Goal: Information Seeking & Learning: Learn about a topic

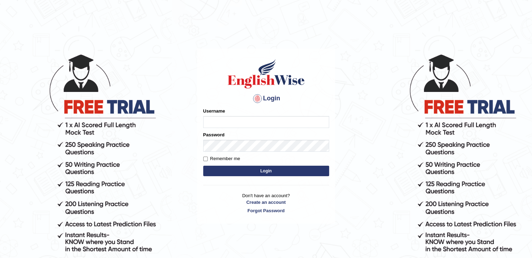
type input "Samirvohra"
click at [206, 160] on input "Remember me" at bounding box center [205, 159] width 5 height 5
checkbox input "true"
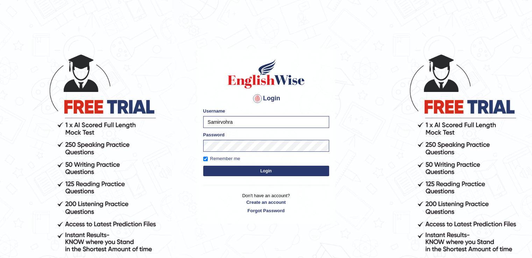
click at [211, 168] on button "Login" at bounding box center [266, 171] width 126 height 10
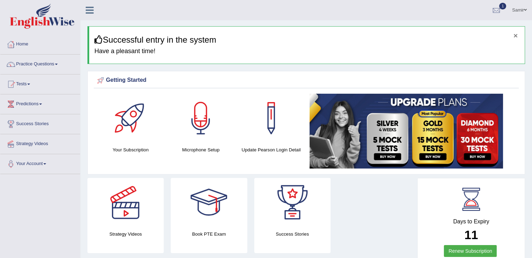
click at [513, 36] on button "×" at bounding box center [515, 35] width 4 height 7
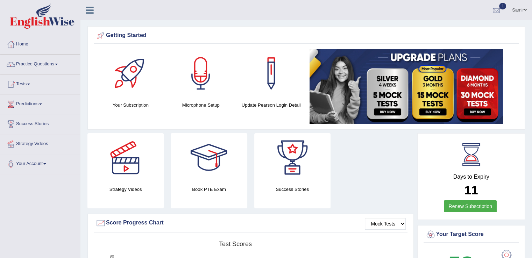
click at [495, 13] on div at bounding box center [496, 10] width 10 height 10
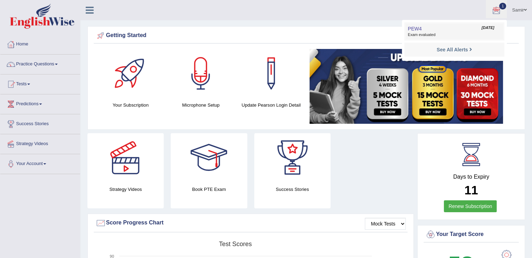
click at [463, 31] on link "PEW4 Aug 29, 2025 Exam evaluated" at bounding box center [454, 31] width 96 height 15
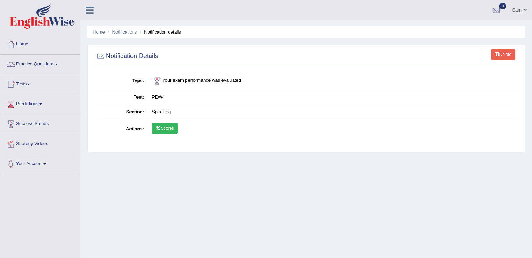
click at [161, 132] on link "Scores" at bounding box center [165, 128] width 26 height 10
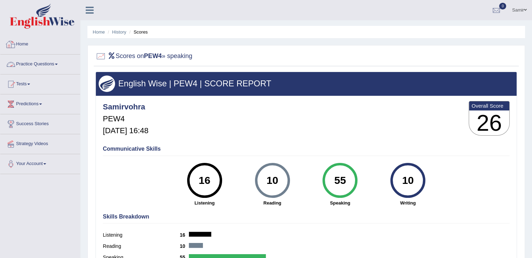
click at [44, 49] on link "Home" at bounding box center [40, 43] width 80 height 17
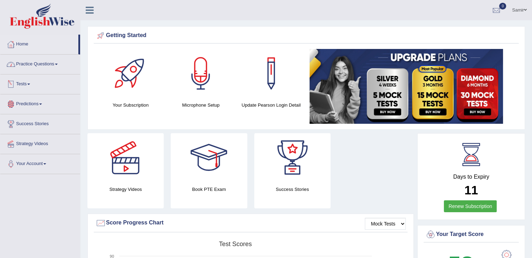
click at [28, 83] on link "Tests" at bounding box center [40, 82] width 80 height 17
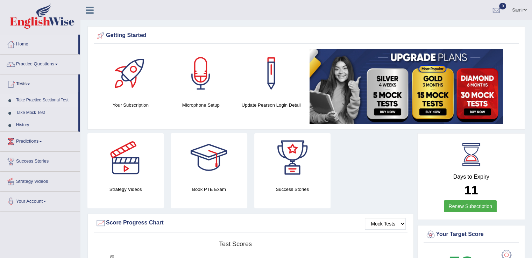
click at [44, 101] on link "Take Practice Sectional Test" at bounding box center [45, 100] width 65 height 13
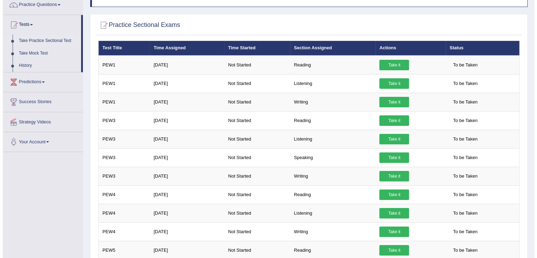
scroll to position [62, 0]
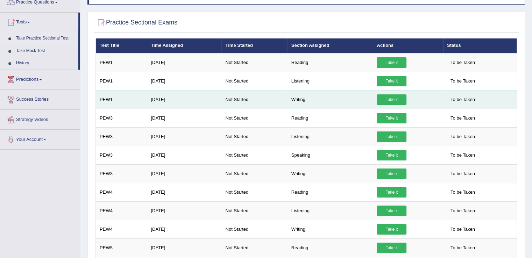
click at [383, 97] on link "Take it" at bounding box center [391, 99] width 30 height 10
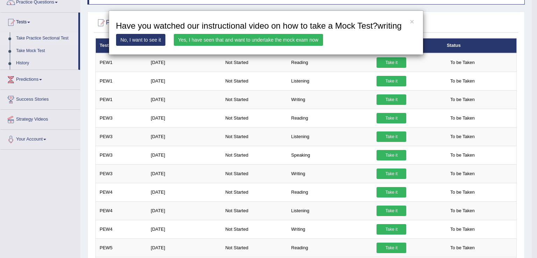
click at [240, 42] on link "Yes, I have seen that and want to undertake the mock exam now" at bounding box center [248, 40] width 149 height 12
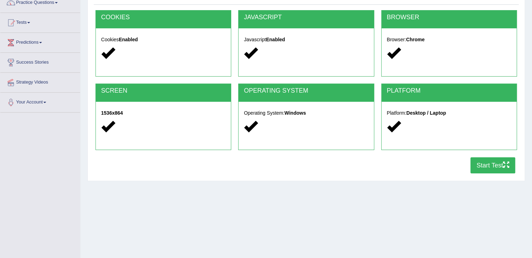
scroll to position [65, 0]
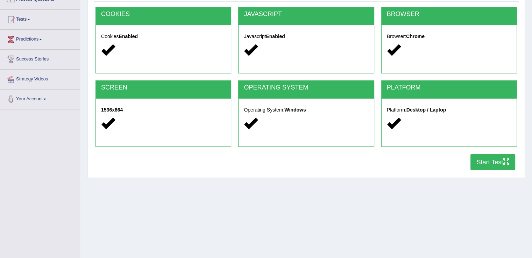
click at [480, 166] on button "Start Test" at bounding box center [492, 162] width 45 height 16
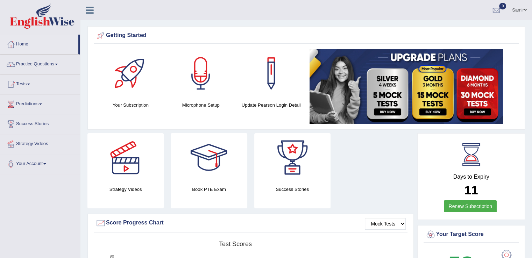
click at [79, 47] on li "Home" at bounding box center [40, 45] width 80 height 20
drag, startPoint x: 79, startPoint y: 47, endPoint x: 80, endPoint y: 53, distance: 6.0
click at [80, 53] on li "Home" at bounding box center [40, 45] width 80 height 20
click at [34, 63] on link "Practice Questions" at bounding box center [40, 63] width 80 height 17
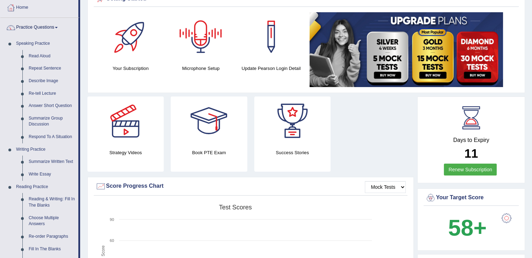
scroll to position [72, 0]
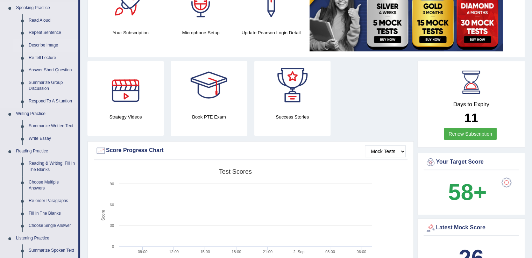
click at [42, 47] on link "Describe Image" at bounding box center [52, 45] width 53 height 13
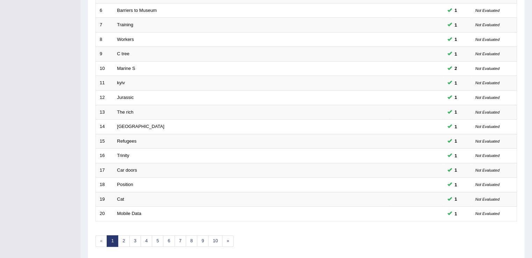
scroll to position [182, 0]
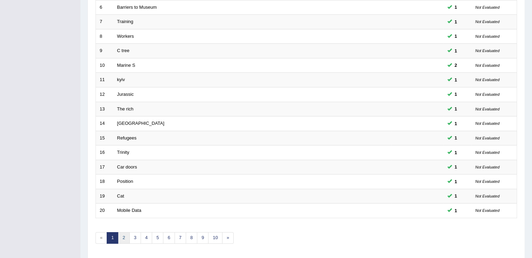
click at [122, 237] on link "2" at bounding box center [124, 238] width 12 height 12
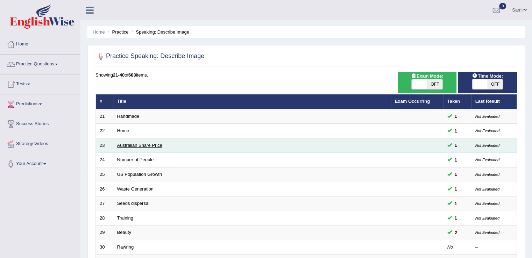
click at [147, 146] on link "Australian Share Price" at bounding box center [139, 145] width 45 height 5
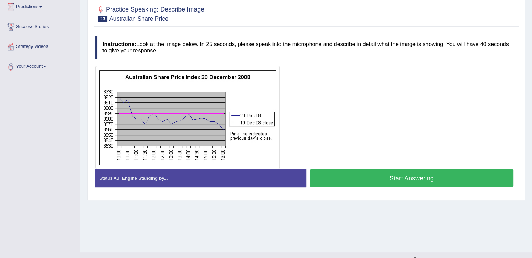
scroll to position [24, 0]
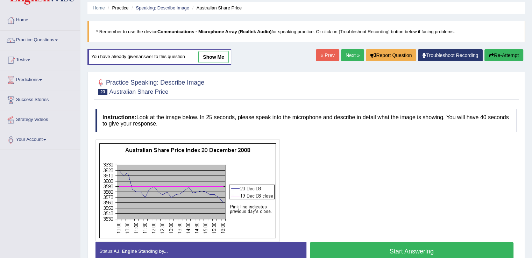
click at [218, 58] on link "show me" at bounding box center [213, 57] width 30 height 12
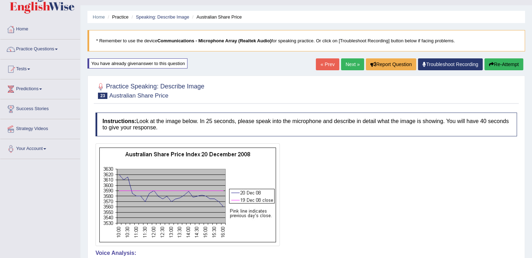
scroll to position [11, 0]
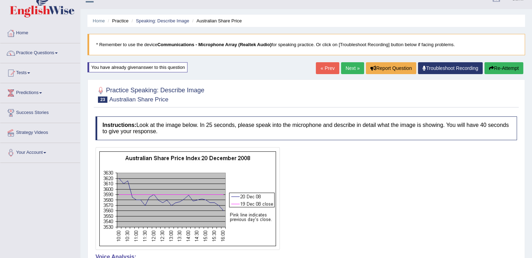
click at [320, 67] on link "« Prev" at bounding box center [327, 68] width 23 height 12
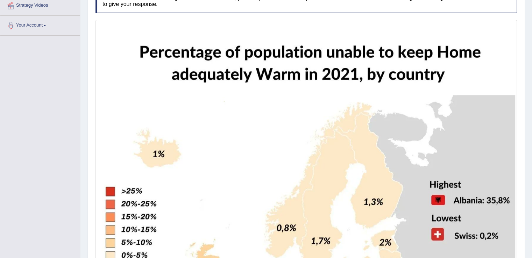
scroll to position [242, 0]
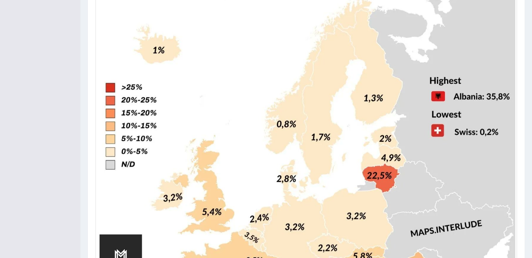
drag, startPoint x: 537, startPoint y: 109, endPoint x: 537, endPoint y: 141, distance: 31.1
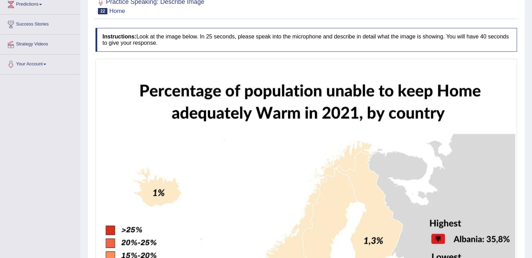
scroll to position [48, 0]
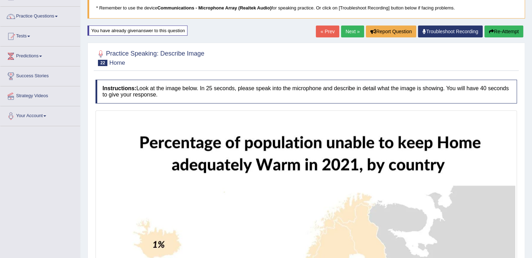
click at [329, 30] on link "« Prev" at bounding box center [327, 32] width 23 height 12
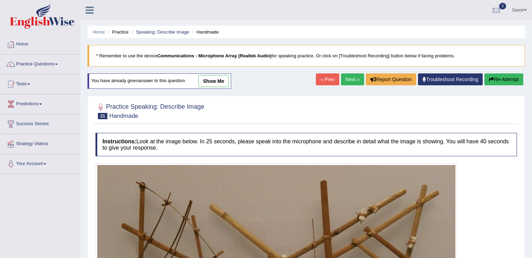
scroll to position [48, 0]
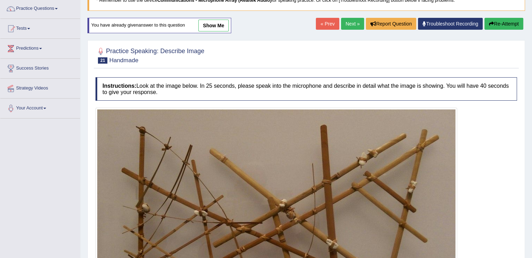
click at [531, 151] on html "Toggle navigation Home Practice Questions Speaking Practice Read Aloud Repeat S…" at bounding box center [266, 73] width 532 height 258
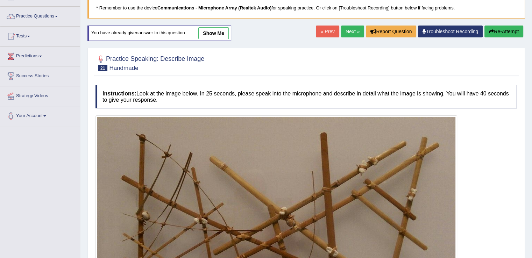
scroll to position [0, 0]
click at [218, 36] on link "show me" at bounding box center [213, 33] width 30 height 12
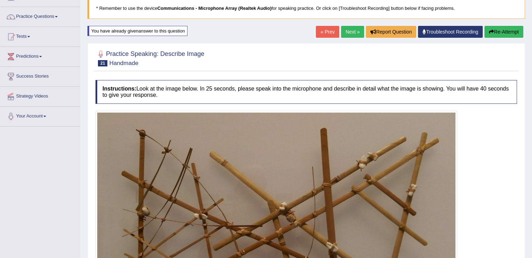
scroll to position [45, 0]
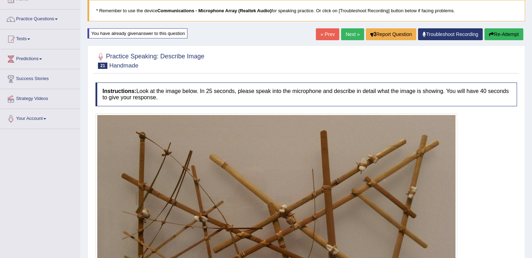
click at [323, 37] on link "« Prev" at bounding box center [327, 34] width 23 height 12
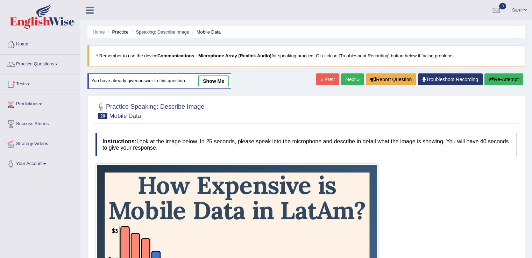
click at [216, 79] on link "show me" at bounding box center [213, 81] width 30 height 12
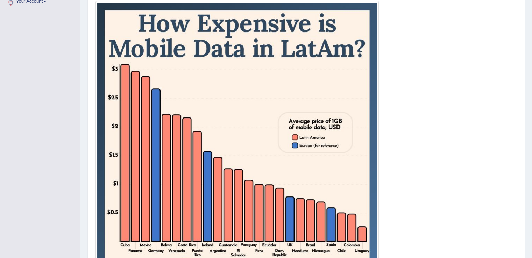
drag, startPoint x: 537, startPoint y: 97, endPoint x: 537, endPoint y: 159, distance: 61.9
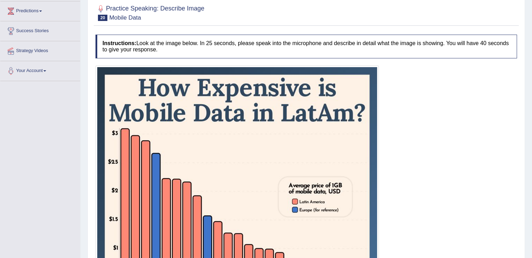
scroll to position [69, 0]
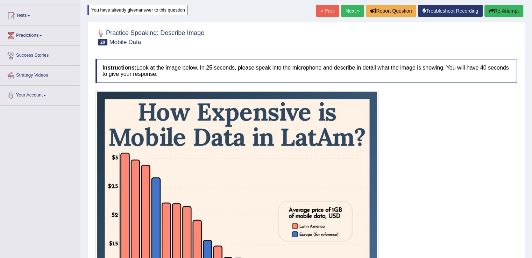
click at [328, 12] on link "« Prev" at bounding box center [327, 11] width 23 height 12
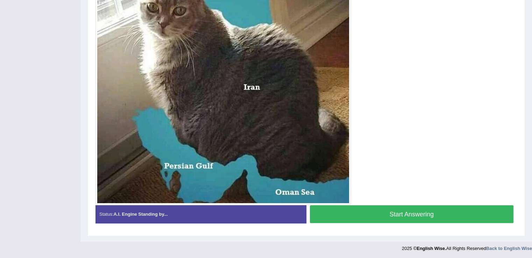
scroll to position [21, 0]
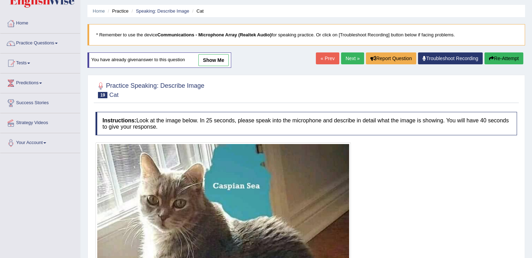
click at [230, 56] on div "You have already given answer to this question show me" at bounding box center [159, 59] width 144 height 15
click at [222, 59] on link "show me" at bounding box center [213, 60] width 30 height 12
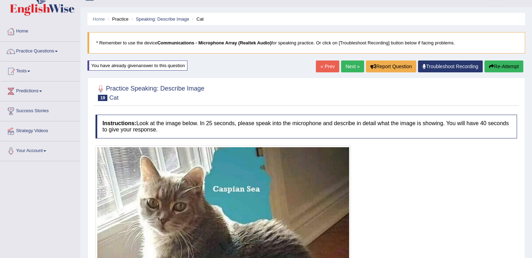
scroll to position [12, 0]
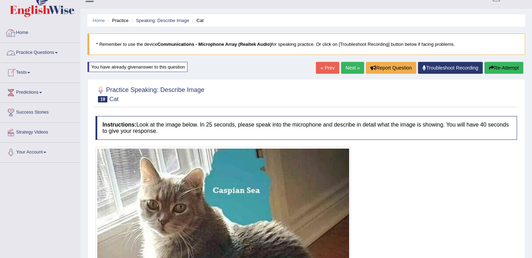
click at [42, 53] on link "Practice Questions" at bounding box center [40, 51] width 80 height 17
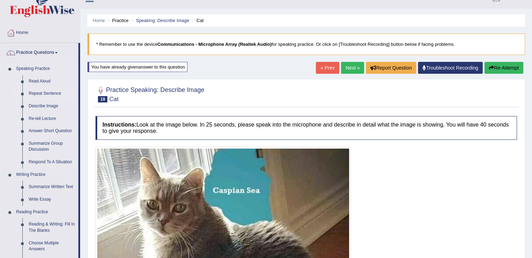
click at [42, 94] on link "Repeat Sentence" at bounding box center [52, 93] width 53 height 13
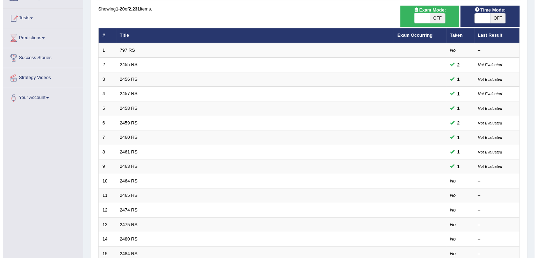
scroll to position [61, 0]
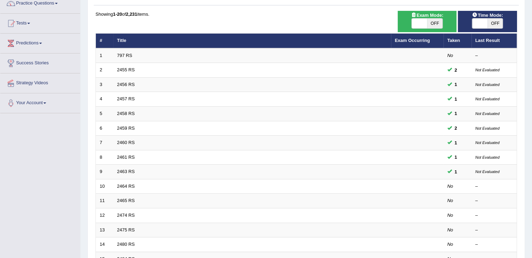
click at [422, 28] on div "ON OFF" at bounding box center [426, 23] width 31 height 10
click at [422, 23] on span at bounding box center [418, 24] width 15 height 10
checkbox input "true"
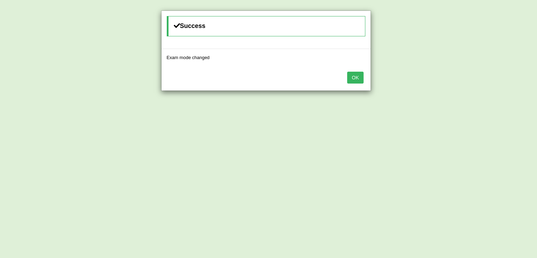
click at [353, 78] on button "OK" at bounding box center [355, 78] width 16 height 12
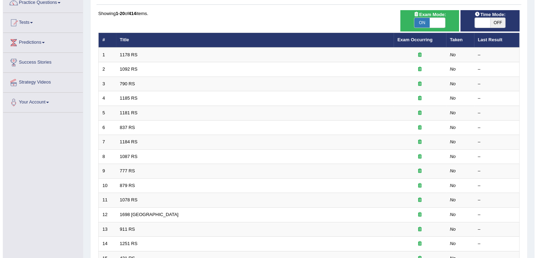
scroll to position [56, 0]
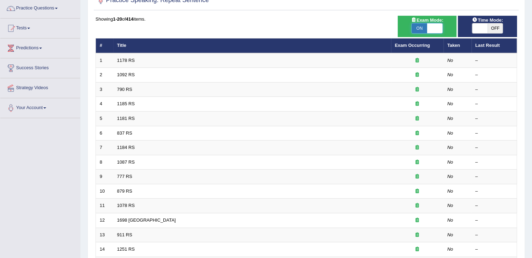
click at [432, 28] on span at bounding box center [434, 28] width 15 height 10
checkbox input "false"
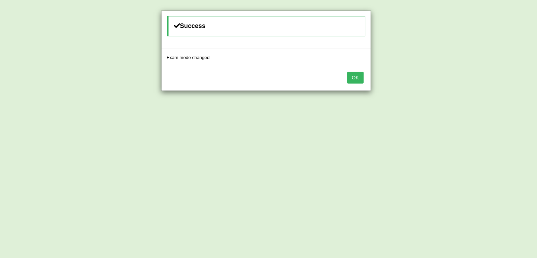
click at [354, 81] on button "OK" at bounding box center [355, 78] width 16 height 12
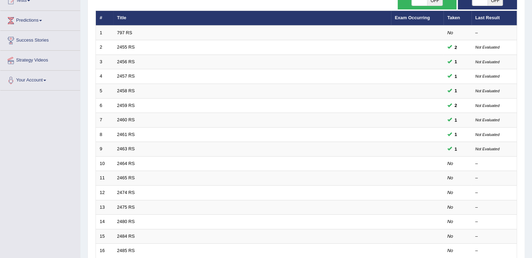
scroll to position [85, 0]
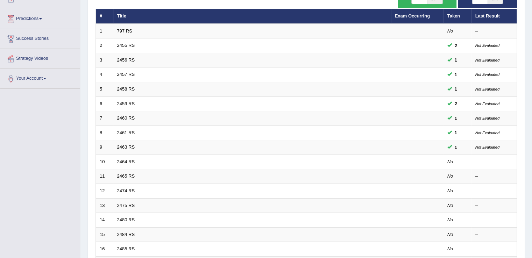
checkbox input "true"
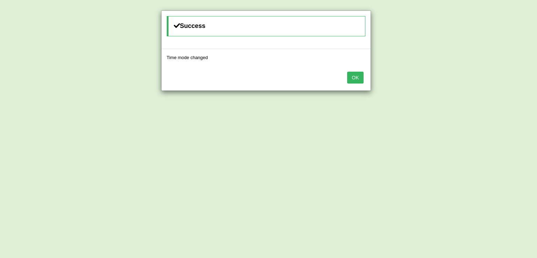
click at [354, 73] on button "OK" at bounding box center [355, 78] width 16 height 12
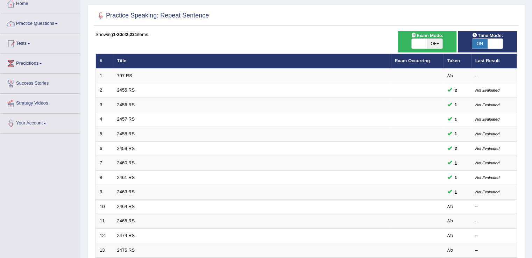
scroll to position [42, 0]
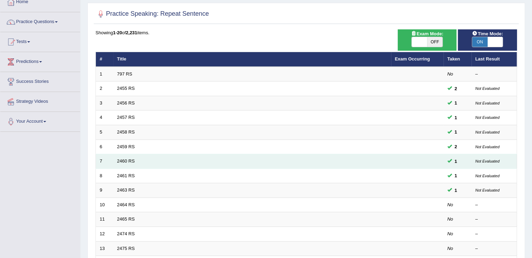
click at [236, 158] on td "2460 RS" at bounding box center [252, 161] width 278 height 15
click at [119, 157] on td "2460 RS" at bounding box center [252, 161] width 278 height 15
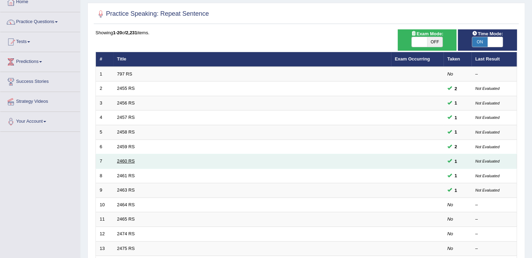
click at [120, 160] on link "2460 RS" at bounding box center [126, 160] width 18 height 5
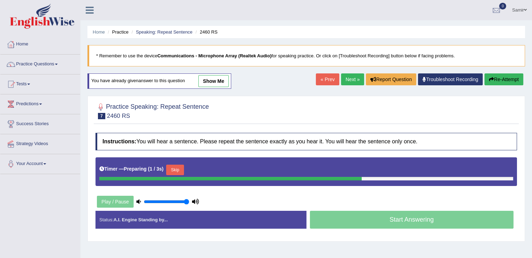
click at [218, 83] on link "show me" at bounding box center [213, 81] width 30 height 12
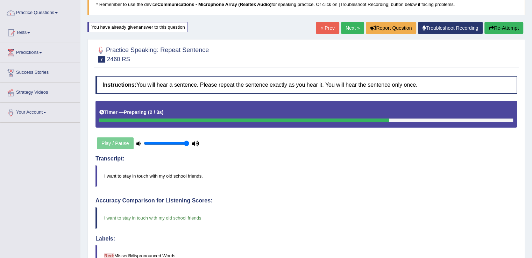
scroll to position [47, 0]
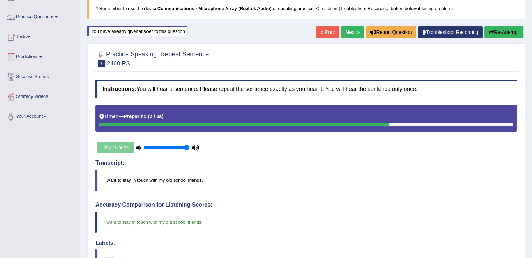
click at [322, 34] on link "« Prev" at bounding box center [327, 32] width 23 height 12
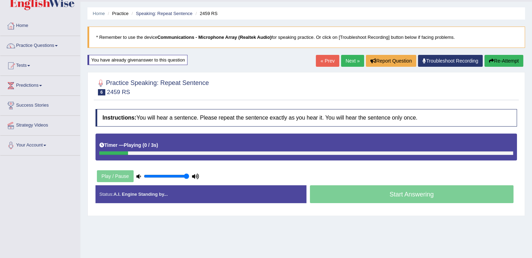
click at [218, 58] on div "Home Practice Speaking: Repeat Sentence 2459 RS * Remember to use the device Co…" at bounding box center [305, 156] width 451 height 350
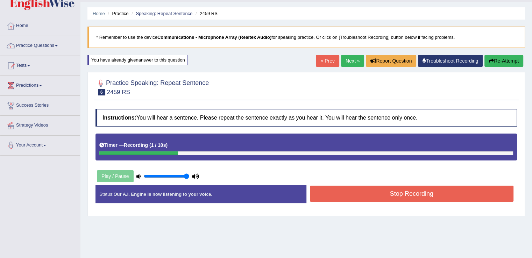
click at [365, 188] on button "Stop Recording" at bounding box center [412, 194] width 204 height 16
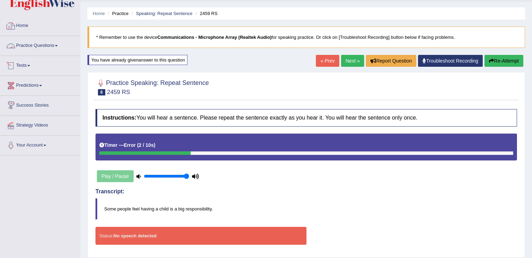
click at [22, 25] on link "Home" at bounding box center [40, 24] width 80 height 17
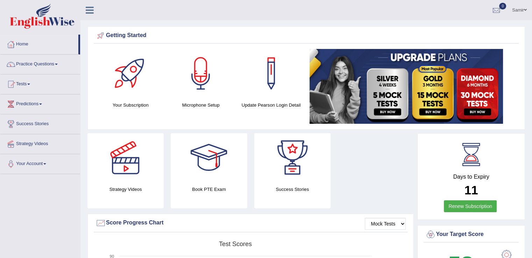
scroll to position [37, 0]
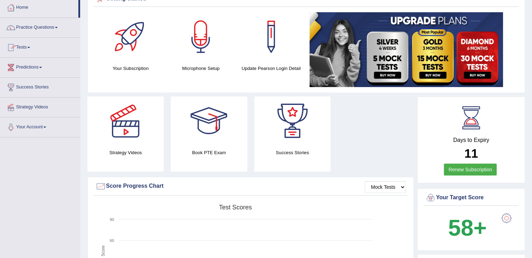
click at [55, 28] on link "Practice Questions" at bounding box center [40, 26] width 80 height 17
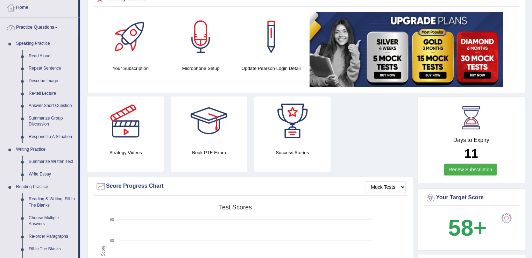
click at [56, 30] on link "Practice Questions" at bounding box center [39, 26] width 78 height 17
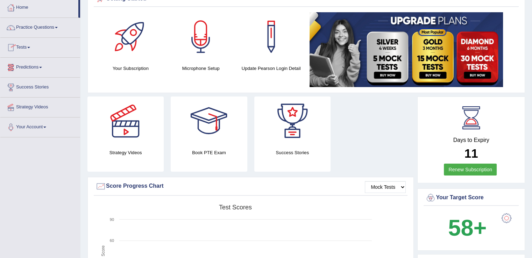
click at [29, 48] on link "Tests" at bounding box center [40, 46] width 80 height 17
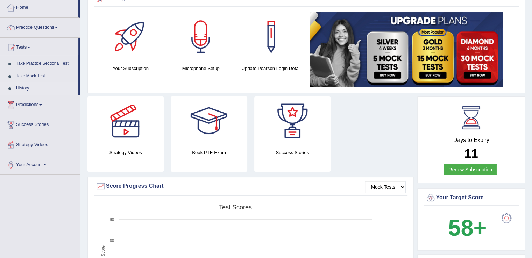
click at [22, 87] on link "History" at bounding box center [45, 88] width 65 height 13
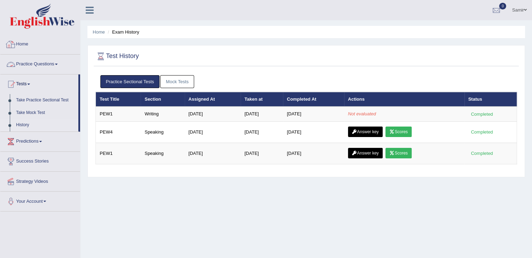
click at [28, 41] on link "Home" at bounding box center [40, 43] width 80 height 17
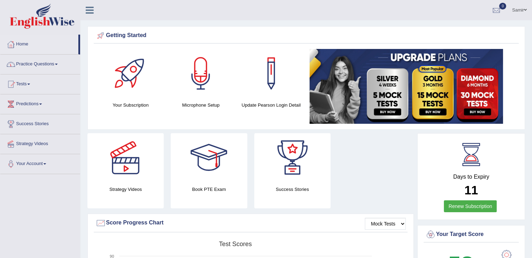
click at [56, 63] on link "Practice Questions" at bounding box center [40, 63] width 80 height 17
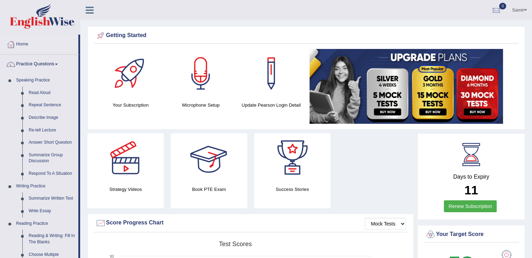
click at [199, 139] on div at bounding box center [208, 157] width 49 height 49
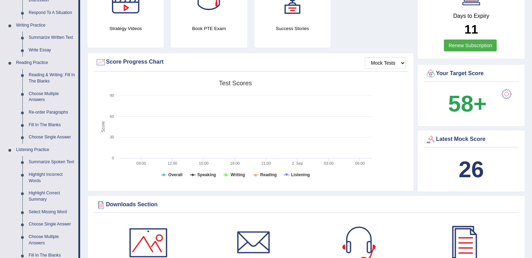
scroll to position [158, 0]
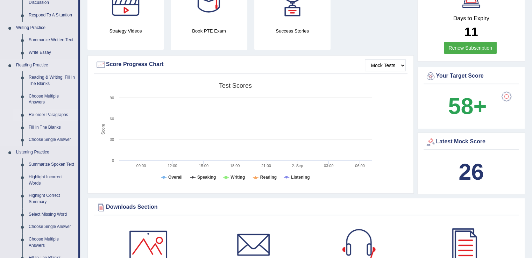
click at [49, 112] on link "Re-order Paragraphs" at bounding box center [52, 115] width 53 height 13
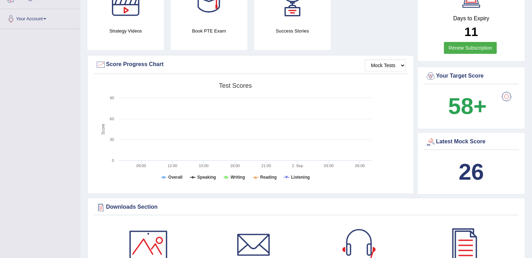
scroll to position [237, 0]
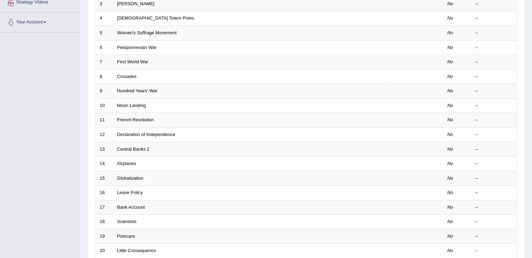
scroll to position [203, 0]
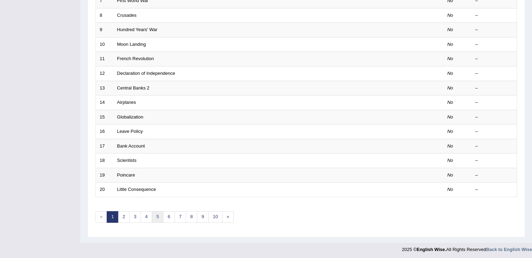
click at [156, 217] on link "5" at bounding box center [158, 217] width 12 height 12
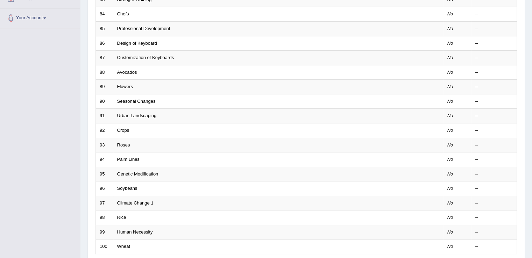
scroll to position [203, 0]
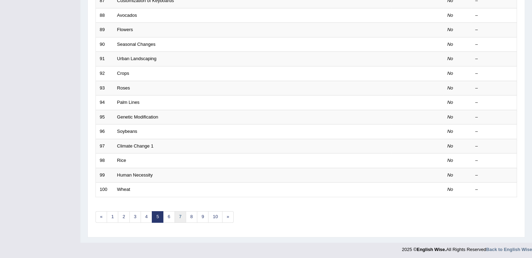
click at [180, 215] on link "7" at bounding box center [180, 217] width 12 height 12
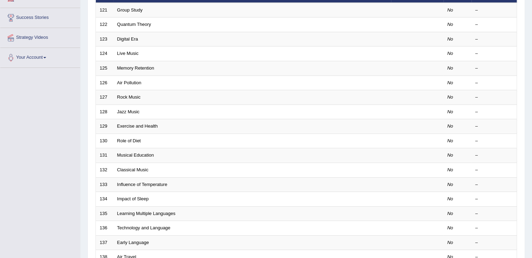
click at [531, 152] on html "Toggle navigation Home Practice Questions Speaking Practice Read Aloud Repeat S…" at bounding box center [266, 23] width 532 height 258
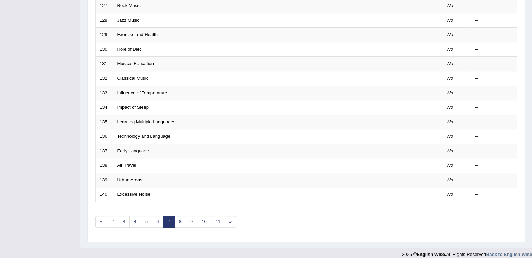
scroll to position [203, 0]
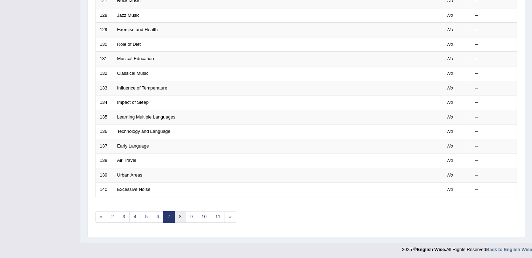
click at [179, 212] on link "8" at bounding box center [180, 217] width 12 height 12
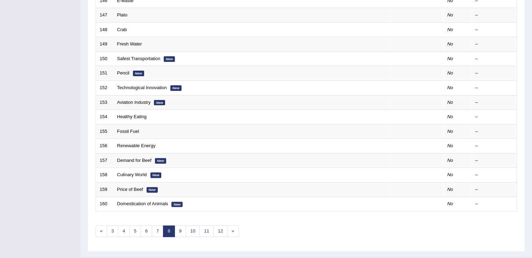
scroll to position [191, 0]
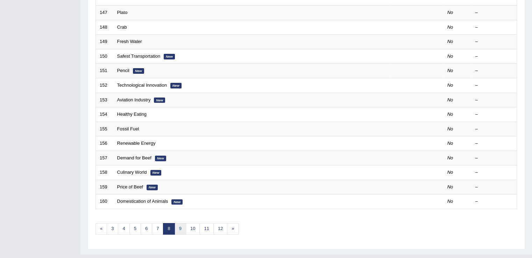
click at [184, 227] on link "9" at bounding box center [180, 229] width 12 height 12
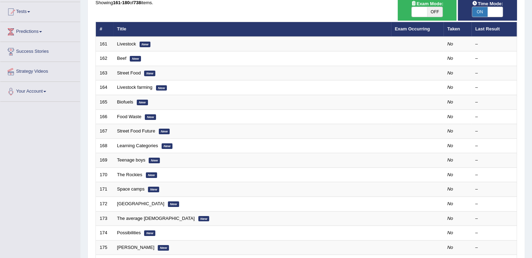
scroll to position [74, 0]
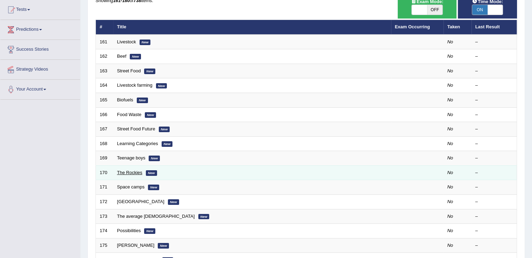
click at [130, 173] on link "The Rockies" at bounding box center [129, 172] width 25 height 5
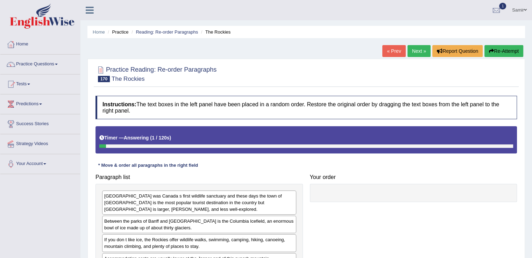
click at [516, 151] on div "Timer — Answering ( 1 / 120s ) Skip" at bounding box center [305, 139] width 421 height 27
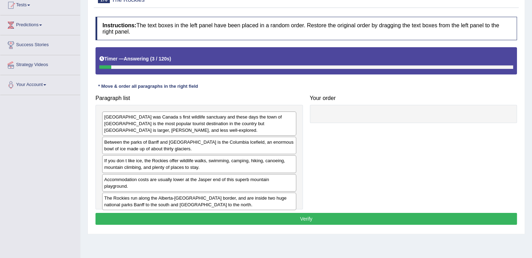
scroll to position [109, 0]
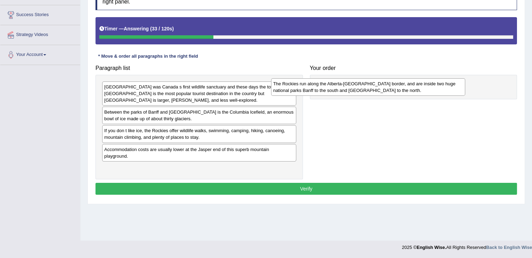
drag, startPoint x: 197, startPoint y: 166, endPoint x: 374, endPoint y: 98, distance: 189.5
click at [374, 96] on div "The Rockies run along the Alberta-British Columbia border, and are inside two h…" at bounding box center [368, 86] width 194 height 17
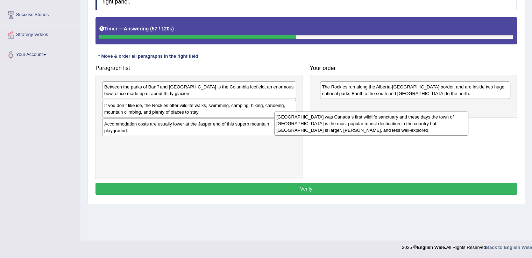
drag, startPoint x: 200, startPoint y: 98, endPoint x: 373, endPoint y: 127, distance: 175.7
click at [373, 127] on div "Banff was Canada s first wildlife sanctuary and these days the town of Banff is…" at bounding box center [371, 123] width 194 height 24
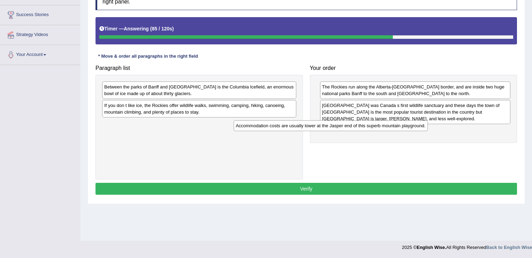
drag, startPoint x: 229, startPoint y: 125, endPoint x: 366, endPoint y: 133, distance: 136.9
click at [366, 131] on div "Accommodation costs are usually lower at the Jasper end of this superb mountain…" at bounding box center [330, 125] width 194 height 11
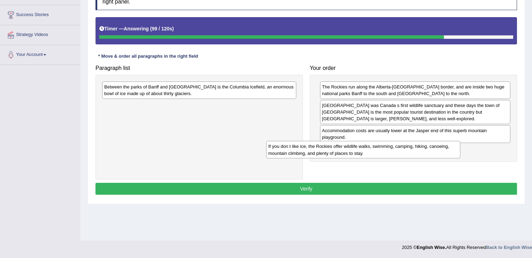
drag, startPoint x: 253, startPoint y: 104, endPoint x: 418, endPoint y: 144, distance: 170.1
click at [418, 144] on div "If you don t like ice, the Rockies offer wildlife walks, swimming, camping, hik…" at bounding box center [363, 149] width 194 height 17
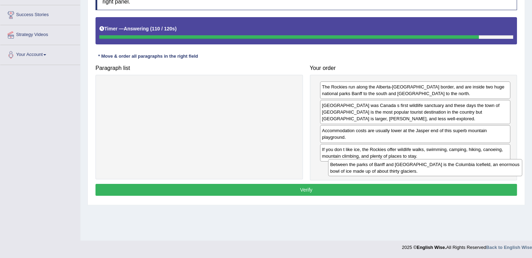
drag, startPoint x: 211, startPoint y: 88, endPoint x: 436, endPoint y: 165, distance: 238.4
click at [436, 165] on div "Between the parks of Banff and Jasper is the Columbia Icefield, an enormous bow…" at bounding box center [425, 167] width 194 height 17
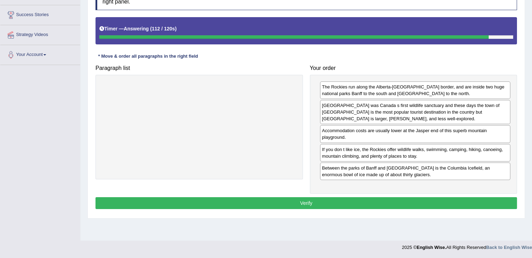
click at [432, 203] on button "Verify" at bounding box center [305, 203] width 421 height 12
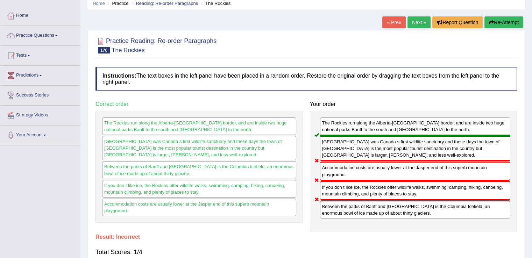
scroll to position [28, 0]
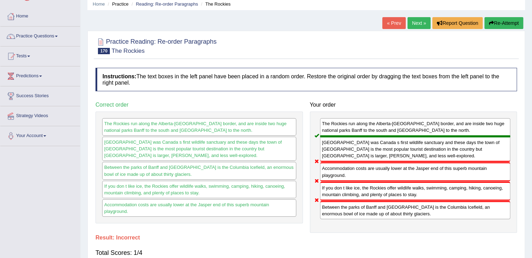
click at [505, 24] on button "Re-Attempt" at bounding box center [503, 23] width 39 height 12
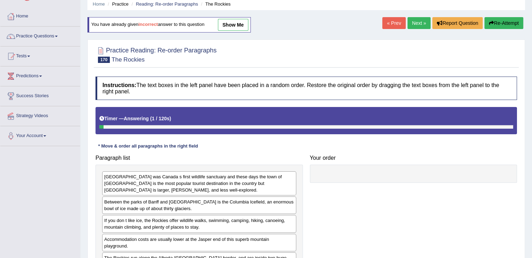
scroll to position [109, 0]
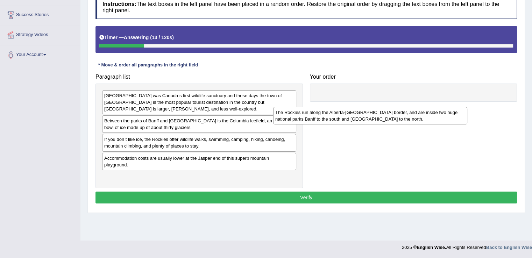
drag, startPoint x: 179, startPoint y: 175, endPoint x: 350, endPoint y: 118, distance: 180.3
click at [350, 118] on div "The Rockies run along the Alberta-British Columbia border, and are inside two h…" at bounding box center [370, 115] width 194 height 17
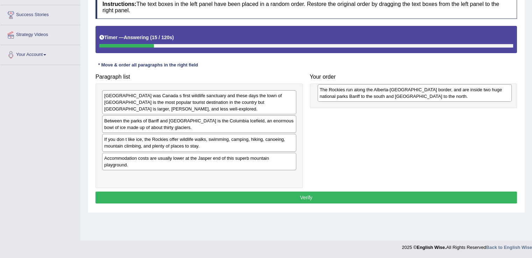
drag, startPoint x: 128, startPoint y: 177, endPoint x: 341, endPoint y: 96, distance: 228.4
click at [341, 96] on div "The Rockies run along the Alberta-British Columbia border, and are inside two h…" at bounding box center [414, 92] width 194 height 17
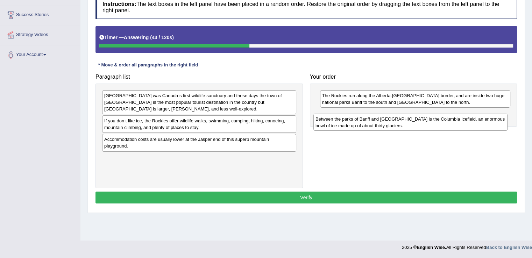
drag, startPoint x: 208, startPoint y: 127, endPoint x: 419, endPoint y: 125, distance: 211.1
click at [419, 125] on div "Between the parks of Banff and Jasper is the Columbia Icefield, an enormous bow…" at bounding box center [410, 122] width 194 height 17
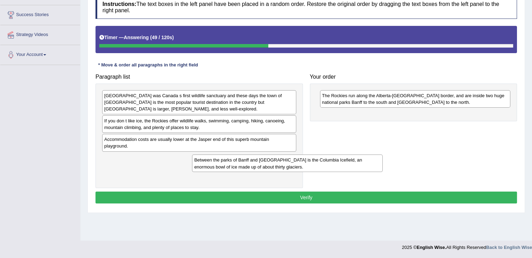
drag, startPoint x: 348, startPoint y: 116, endPoint x: 221, endPoint y: 162, distance: 135.7
click at [221, 162] on div "Between the parks of Banff and Jasper is the Columbia Icefield, an enormous bow…" at bounding box center [287, 162] width 190 height 17
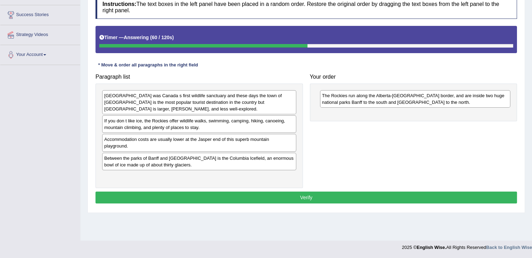
scroll to position [0, 0]
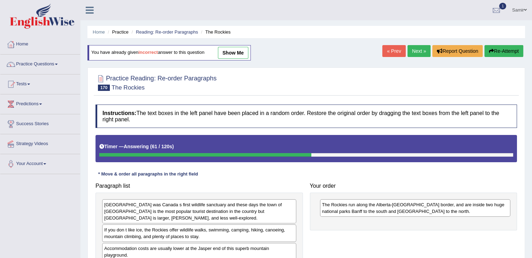
click at [498, 49] on button "Re-Attempt" at bounding box center [503, 51] width 39 height 12
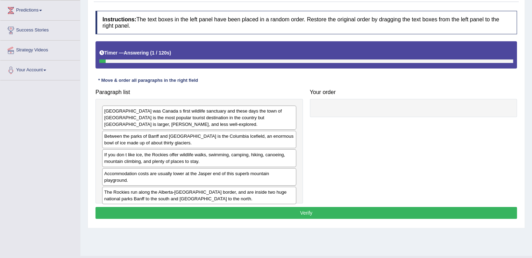
scroll to position [94, 0]
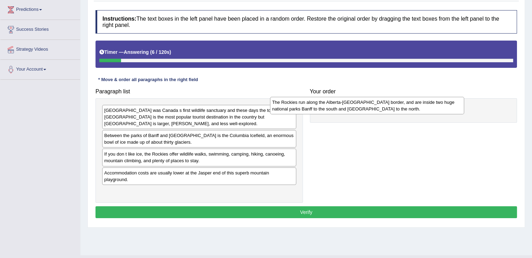
drag, startPoint x: 211, startPoint y: 190, endPoint x: 380, endPoint y: 100, distance: 191.7
click at [380, 100] on div "The Rockies run along the Alberta-British Columbia border, and are inside two h…" at bounding box center [367, 105] width 194 height 17
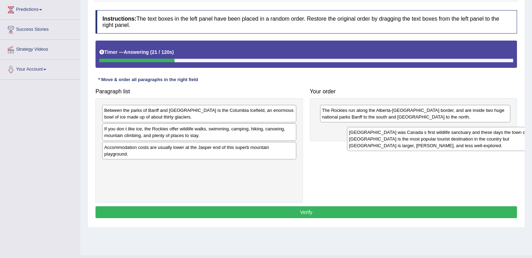
drag, startPoint x: 179, startPoint y: 122, endPoint x: 425, endPoint y: 144, distance: 247.0
click at [425, 144] on div "Banff was Canada s first wildlife sanctuary and these days the town of Banff is…" at bounding box center [444, 139] width 194 height 24
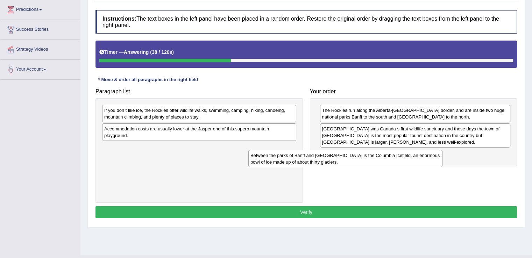
drag, startPoint x: 201, startPoint y: 118, endPoint x: 364, endPoint y: 161, distance: 167.9
click at [364, 161] on div "Between the parks of Banff and Jasper is the Columbia Icefield, an enormous bow…" at bounding box center [345, 158] width 194 height 17
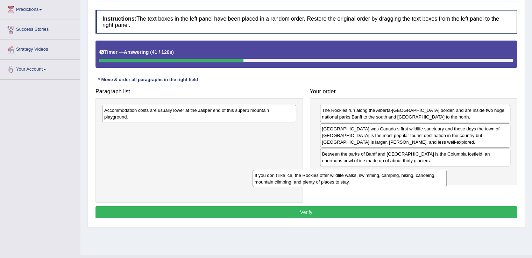
drag, startPoint x: 271, startPoint y: 113, endPoint x: 434, endPoint y: 175, distance: 175.1
click at [434, 175] on div "If you don t like ice, the Rockies offer wildlife walks, swimming, camping, hik…" at bounding box center [349, 178] width 194 height 17
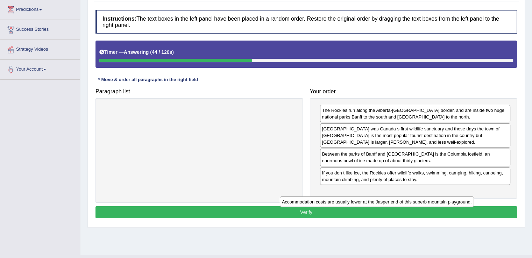
drag, startPoint x: 238, startPoint y: 111, endPoint x: 425, endPoint y: 190, distance: 203.3
click at [425, 196] on div "Accommodation costs are usually lower at the Jasper end of this superb mountain…" at bounding box center [377, 201] width 194 height 11
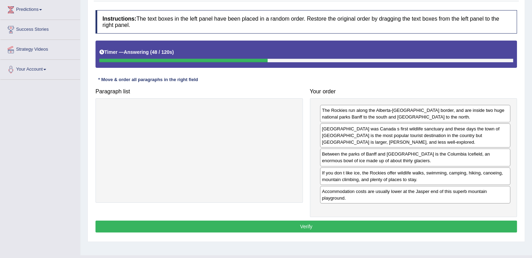
click at [319, 222] on button "Verify" at bounding box center [305, 227] width 421 height 12
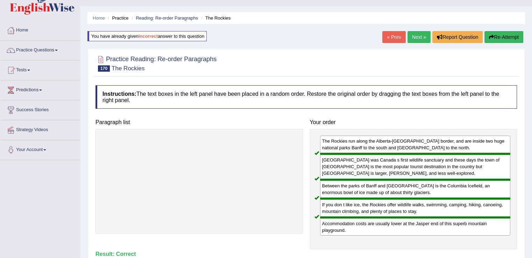
scroll to position [13, 0]
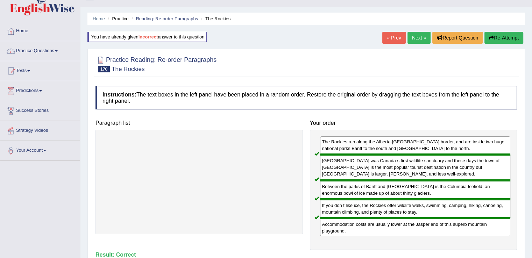
click at [413, 38] on link "Next »" at bounding box center [418, 38] width 23 height 12
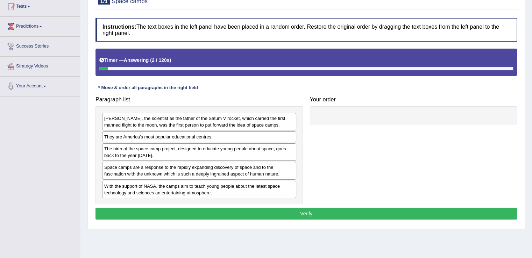
click at [531, 143] on html "Toggle navigation Home Practice Questions Speaking Practice Read Aloud Repeat S…" at bounding box center [266, 51] width 532 height 258
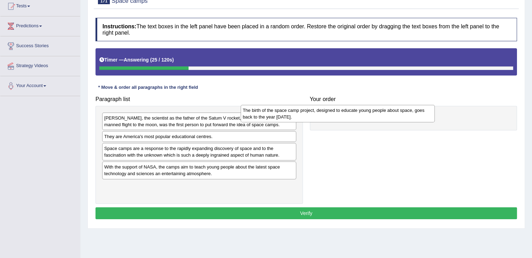
drag, startPoint x: 183, startPoint y: 154, endPoint x: 324, endPoint y: 116, distance: 145.7
click at [324, 116] on div "The birth of the space camp project, designed to educate young people about spa…" at bounding box center [337, 113] width 194 height 17
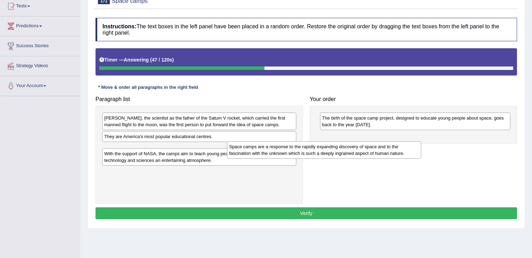
drag, startPoint x: 144, startPoint y: 154, endPoint x: 310, endPoint y: 154, distance: 166.7
click at [310, 154] on div "Space camps are a response to the rapidly expanding discovery of space and to t…" at bounding box center [324, 149] width 194 height 17
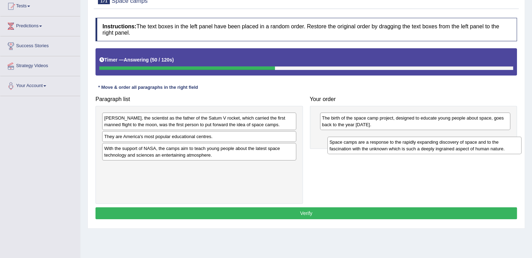
drag, startPoint x: 211, startPoint y: 152, endPoint x: 443, endPoint y: 146, distance: 231.8
click at [443, 146] on div "Space camps are a response to the rapidly expanding discovery of space and to t…" at bounding box center [424, 145] width 194 height 17
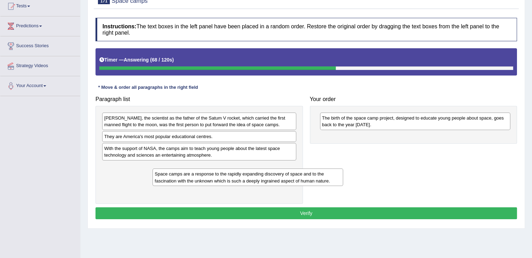
drag, startPoint x: 443, startPoint y: 146, endPoint x: 274, endPoint y: 179, distance: 172.5
click at [274, 179] on div "Space camps are a response to the rapidly expanding discovery of space and to t…" at bounding box center [247, 176] width 190 height 17
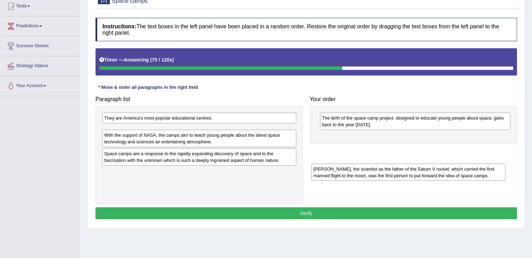
drag, startPoint x: 230, startPoint y: 122, endPoint x: 458, endPoint y: 153, distance: 230.7
click at [458, 164] on div "[PERSON_NAME], the scientist as the father of the Satum V rocket, which carried…" at bounding box center [408, 172] width 194 height 17
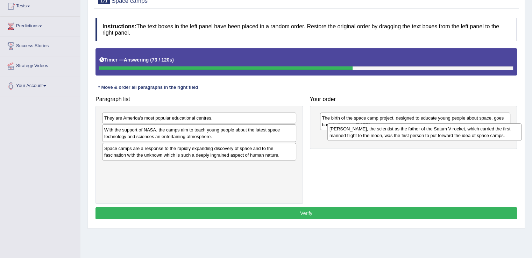
drag, startPoint x: 194, startPoint y: 135, endPoint x: 419, endPoint y: 134, distance: 225.1
click at [419, 134] on div "Dr Wemer von Braun, the scientist as the father of the Satum V rocket, which ca…" at bounding box center [424, 131] width 194 height 17
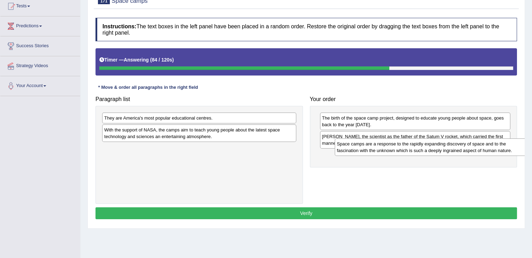
drag, startPoint x: 150, startPoint y: 152, endPoint x: 371, endPoint y: 155, distance: 221.6
click at [371, 155] on div "Space camps are a response to the rapidly expanding discovery of space and to t…" at bounding box center [431, 146] width 194 height 17
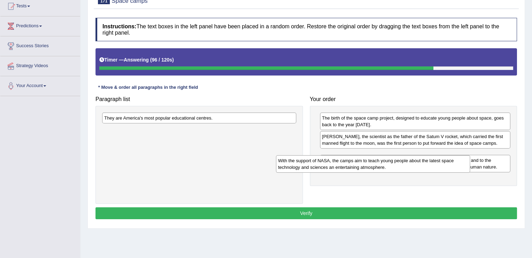
drag, startPoint x: 172, startPoint y: 129, endPoint x: 346, endPoint y: 162, distance: 177.8
click at [346, 162] on div "With the support of NASA, the camps aim to teach young people about the latest …" at bounding box center [373, 163] width 194 height 17
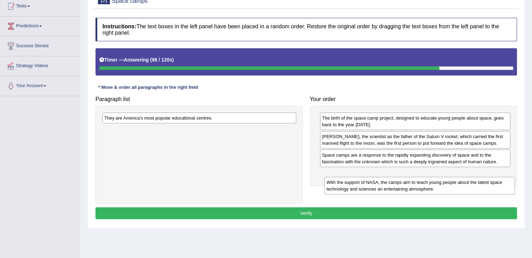
drag, startPoint x: 346, startPoint y: 162, endPoint x: 348, endPoint y: 181, distance: 19.7
click at [348, 181] on div "With the support of NASA, the camps aim to teach young people about the latest …" at bounding box center [419, 185] width 190 height 17
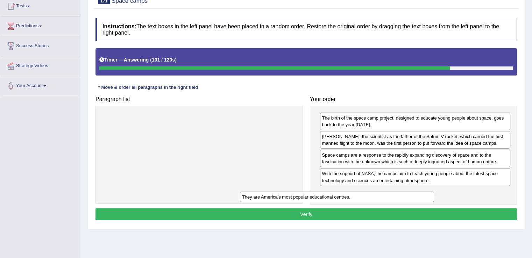
drag, startPoint x: 236, startPoint y: 117, endPoint x: 387, endPoint y: 189, distance: 167.1
click at [387, 192] on div "They are America's most popular educational centres." at bounding box center [337, 197] width 194 height 11
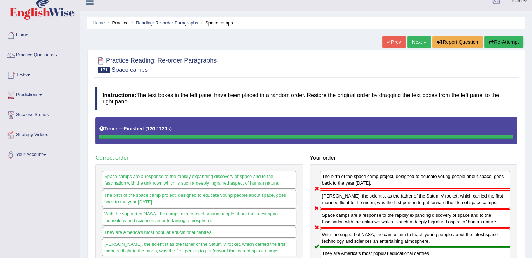
scroll to position [0, 0]
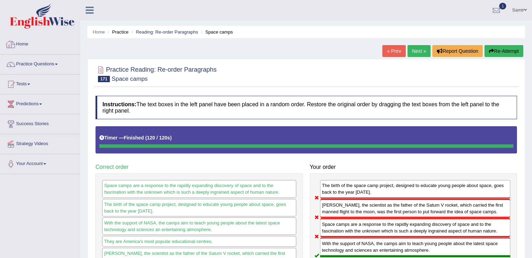
click at [30, 47] on link "Home" at bounding box center [40, 43] width 80 height 17
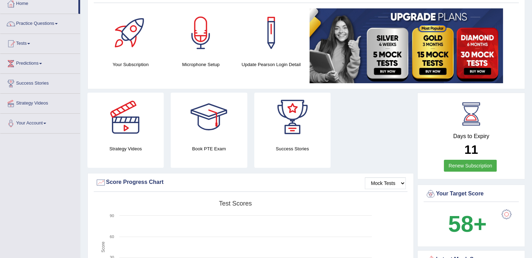
scroll to position [28, 0]
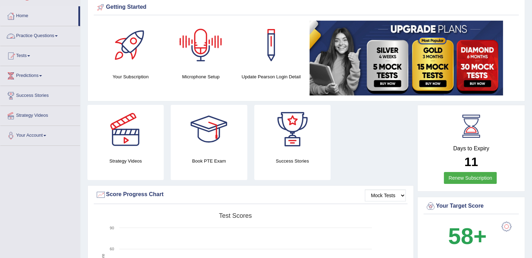
click at [42, 35] on link "Practice Questions" at bounding box center [40, 34] width 80 height 17
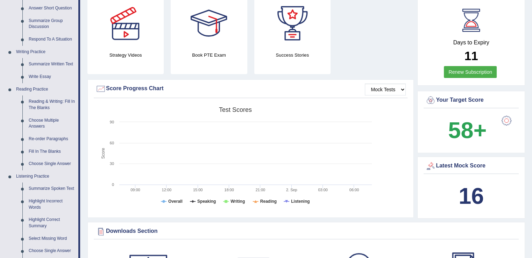
scroll to position [137, 0]
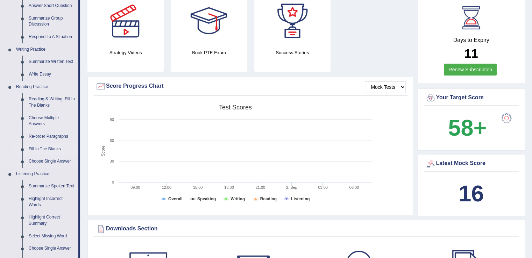
click at [45, 149] on link "Fill In The Blanks" at bounding box center [52, 149] width 53 height 13
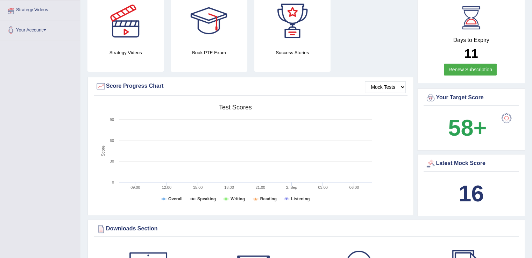
scroll to position [136, 0]
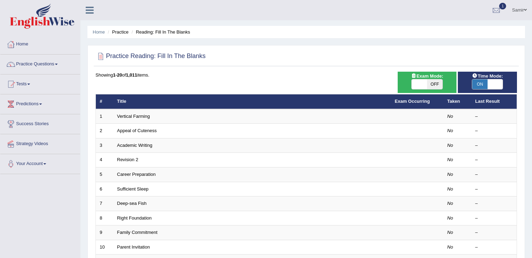
click at [531, 115] on html "Toggle navigation Home Practice Questions Speaking Practice Read Aloud Repeat S…" at bounding box center [266, 129] width 532 height 258
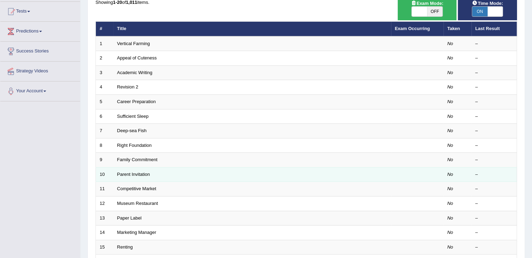
click at [139, 169] on td "Parent Invitation" at bounding box center [252, 174] width 278 height 15
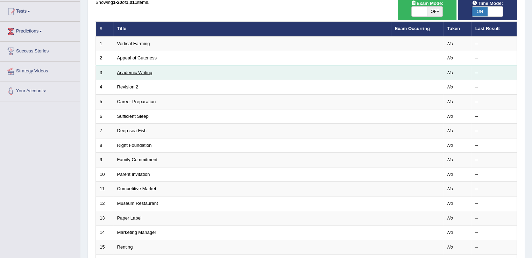
click at [127, 70] on link "Academic Writing" at bounding box center [134, 72] width 35 height 5
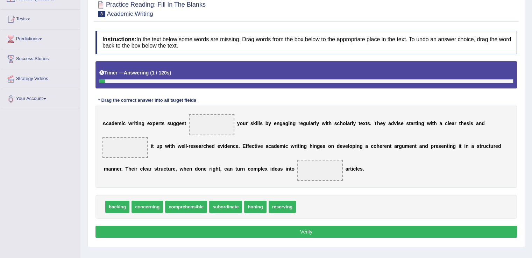
scroll to position [66, 0]
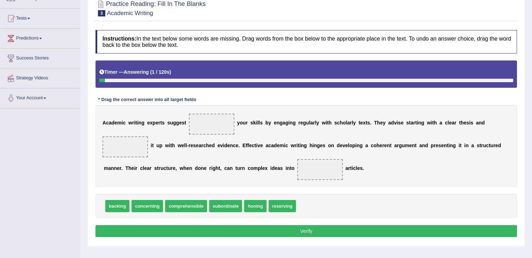
click at [531, 151] on html "Toggle navigation Home Practice Questions Speaking Practice Read Aloud Repeat S…" at bounding box center [266, 63] width 532 height 258
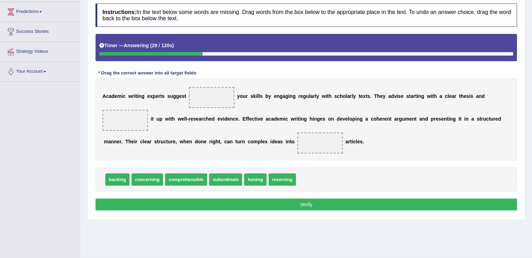
scroll to position [92, 0]
drag, startPoint x: 253, startPoint y: 181, endPoint x: 215, endPoint y: 97, distance: 92.8
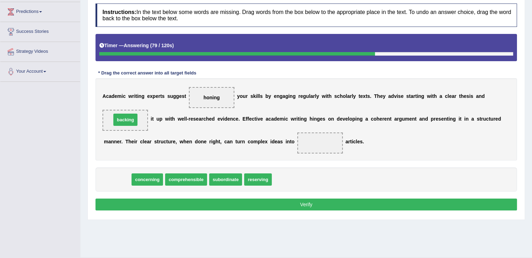
drag, startPoint x: 122, startPoint y: 180, endPoint x: 130, endPoint y: 121, distance: 60.0
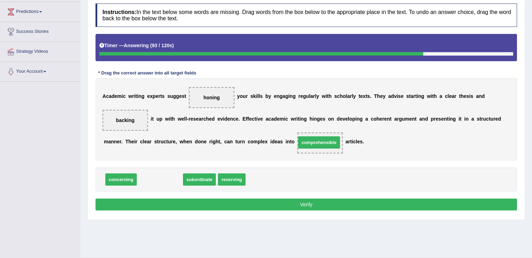
drag, startPoint x: 161, startPoint y: 180, endPoint x: 320, endPoint y: 143, distance: 163.3
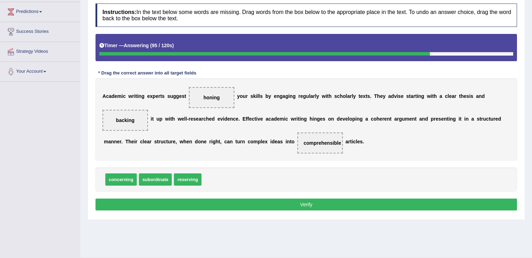
click at [336, 204] on button "Verify" at bounding box center [305, 205] width 421 height 12
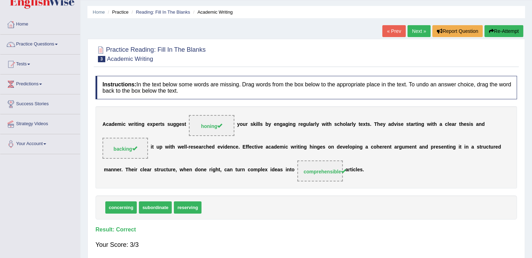
scroll to position [0, 0]
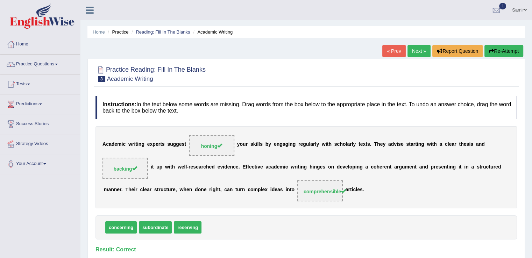
click at [424, 52] on link "Next »" at bounding box center [418, 51] width 23 height 12
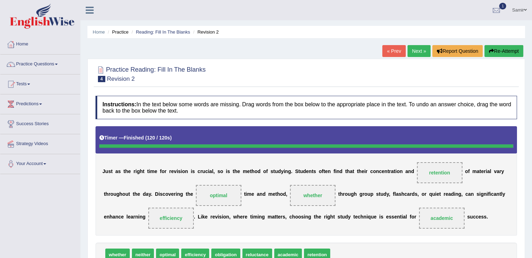
click at [120, 33] on li "Practice" at bounding box center [117, 32] width 22 height 7
click at [155, 35] on ul "Home Practice Reading: Fill In The Blanks Revision 2" at bounding box center [305, 32] width 437 height 12
click at [161, 31] on link "Reading: Fill In The Blanks" at bounding box center [163, 31] width 54 height 5
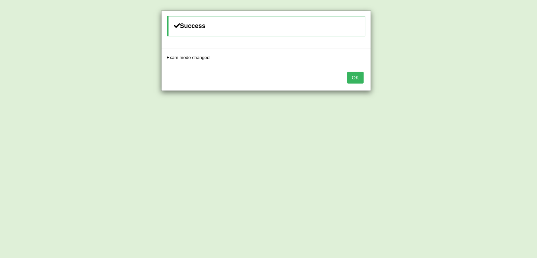
click at [348, 80] on button "OK" at bounding box center [355, 78] width 16 height 12
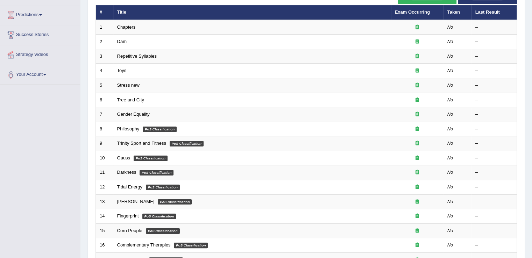
scroll to position [118, 0]
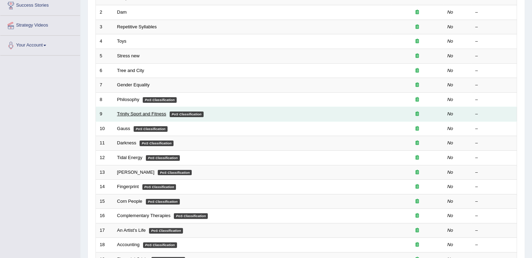
click at [121, 114] on link "Trinity Sport and Fitness" at bounding box center [141, 113] width 49 height 5
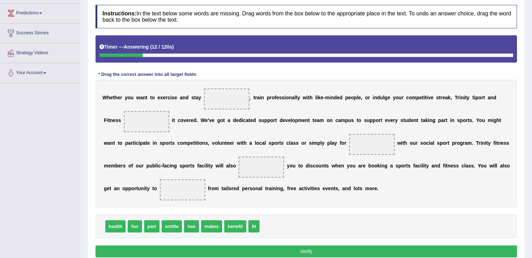
scroll to position [92, 0]
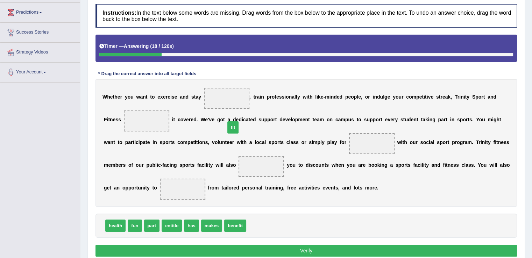
drag, startPoint x: 257, startPoint y: 223, endPoint x: 236, endPoint y: 125, distance: 100.1
click at [236, 125] on span "fit" at bounding box center [232, 127] width 11 height 12
drag, startPoint x: 253, startPoint y: 224, endPoint x: 229, endPoint y: 101, distance: 124.9
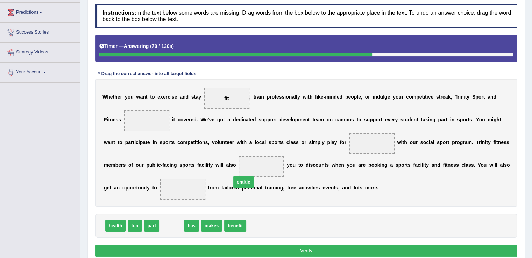
drag, startPoint x: 171, startPoint y: 226, endPoint x: 252, endPoint y: 173, distance: 96.5
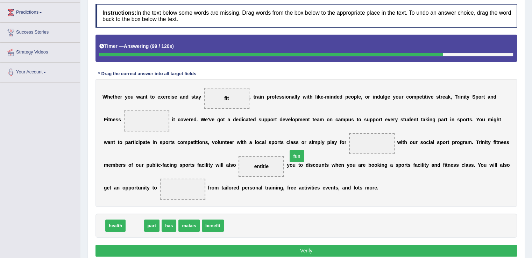
drag, startPoint x: 134, startPoint y: 221, endPoint x: 296, endPoint y: 152, distance: 176.3
click at [296, 152] on span "fun" at bounding box center [296, 156] width 14 height 12
drag, startPoint x: 136, startPoint y: 225, endPoint x: 376, endPoint y: 139, distance: 255.2
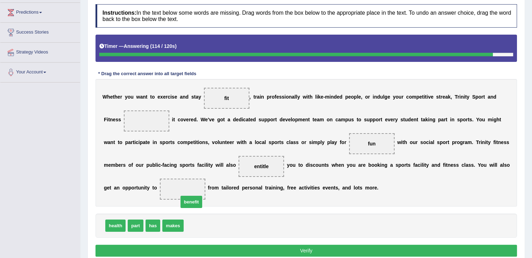
drag, startPoint x: 198, startPoint y: 228, endPoint x: 187, endPoint y: 199, distance: 31.4
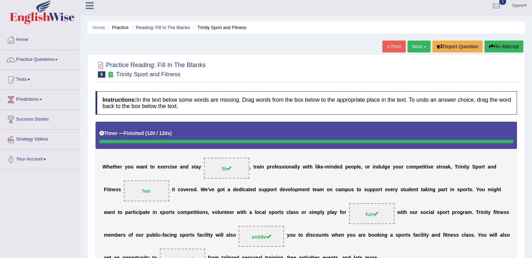
scroll to position [0, 0]
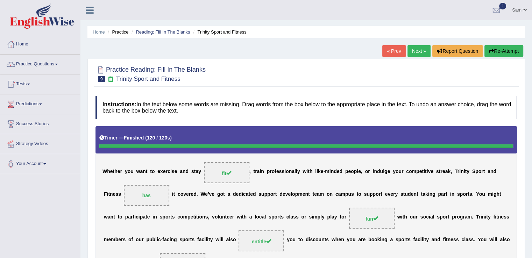
click at [416, 53] on link "Next »" at bounding box center [418, 51] width 23 height 12
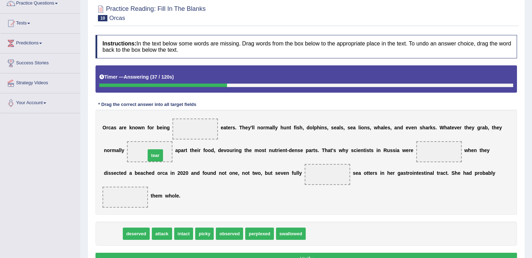
drag, startPoint x: 112, startPoint y: 234, endPoint x: 154, endPoint y: 156, distance: 88.7
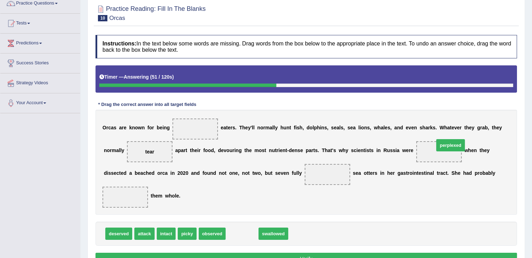
drag, startPoint x: 244, startPoint y: 233, endPoint x: 449, endPoint y: 151, distance: 221.3
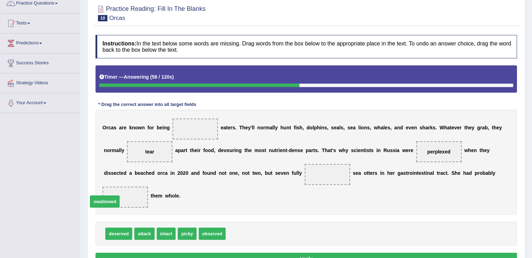
drag, startPoint x: 240, startPoint y: 233, endPoint x: 103, endPoint y: 202, distance: 140.7
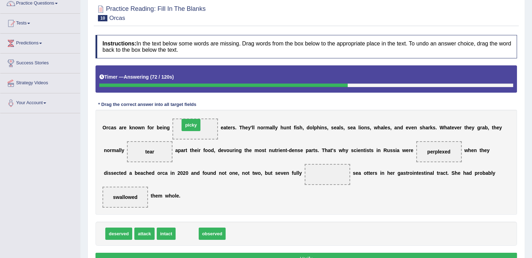
drag, startPoint x: 186, startPoint y: 232, endPoint x: 190, endPoint y: 124, distance: 108.4
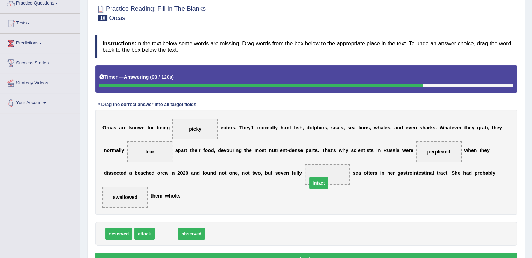
drag, startPoint x: 162, startPoint y: 237, endPoint x: 322, endPoint y: 178, distance: 170.0
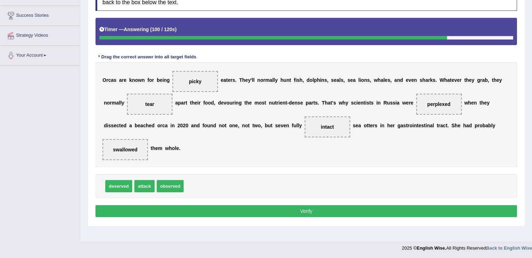
scroll to position [109, 0]
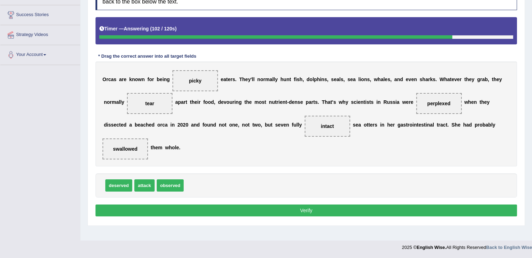
click at [421, 210] on button "Verify" at bounding box center [305, 210] width 421 height 12
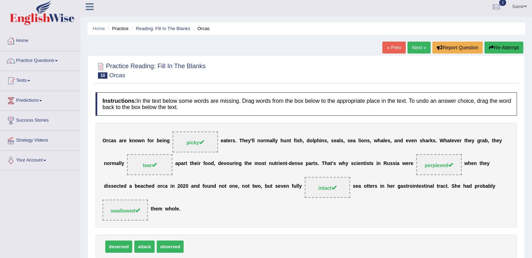
scroll to position [0, 0]
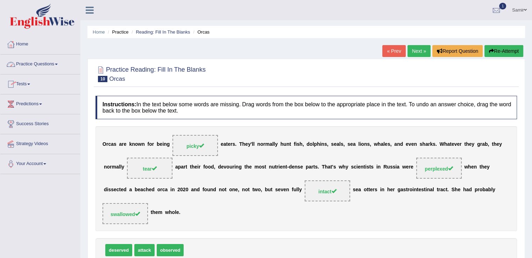
click at [53, 66] on link "Practice Questions" at bounding box center [40, 63] width 80 height 17
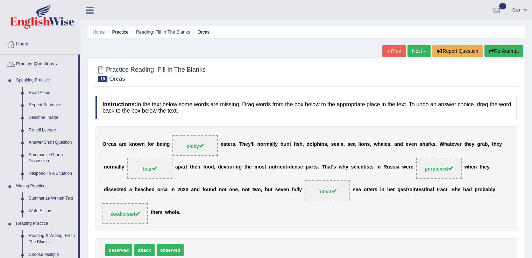
click at [19, 45] on link "Home" at bounding box center [40, 43] width 80 height 17
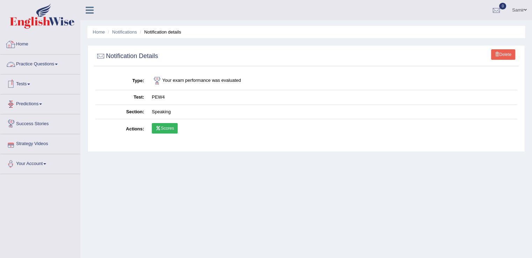
click at [39, 58] on link "Practice Questions" at bounding box center [40, 63] width 80 height 17
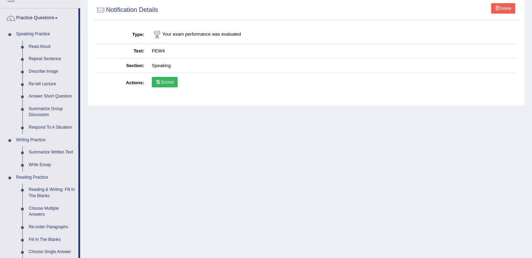
scroll to position [49, 0]
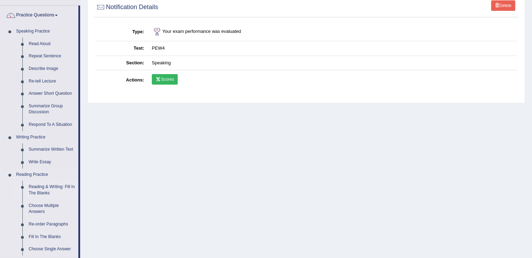
click at [56, 187] on link "Reading & Writing: Fill In The Blanks" at bounding box center [52, 190] width 53 height 19
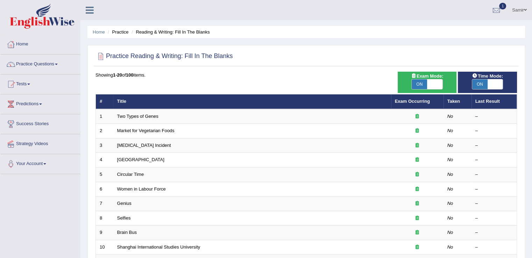
scroll to position [2, 0]
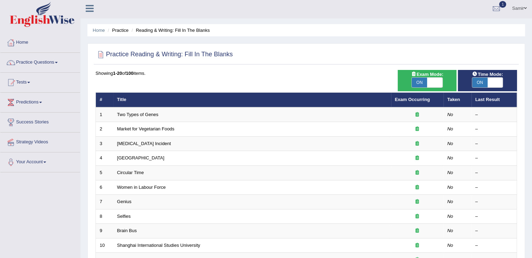
click at [531, 127] on html "Toggle navigation Home Practice Questions Speaking Practice Read Aloud Repeat S…" at bounding box center [266, 127] width 532 height 258
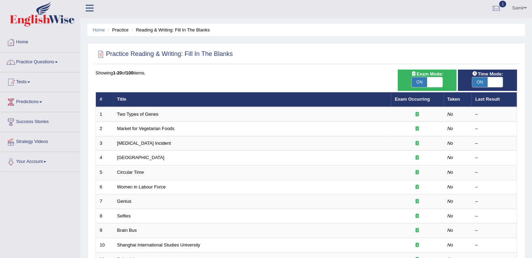
scroll to position [0, 0]
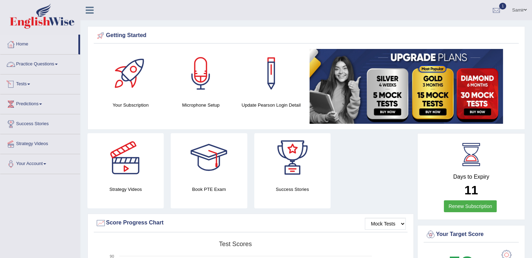
click at [20, 80] on link "Tests" at bounding box center [40, 82] width 80 height 17
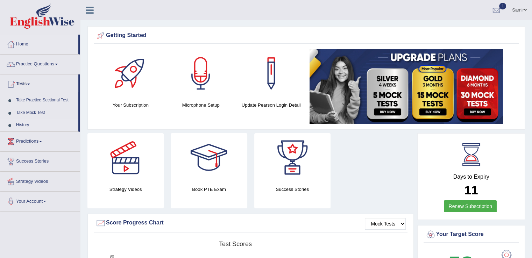
click at [21, 125] on link "History" at bounding box center [45, 125] width 65 height 13
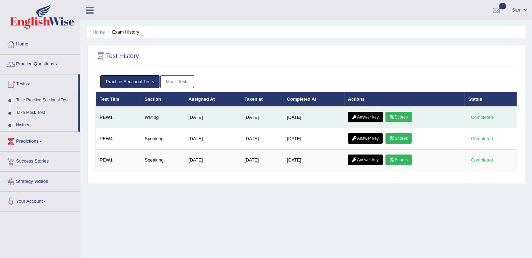
click at [403, 115] on link "Scores" at bounding box center [398, 117] width 26 height 10
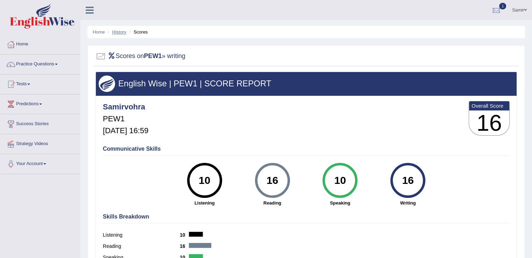
click at [118, 31] on link "History" at bounding box center [119, 31] width 14 height 5
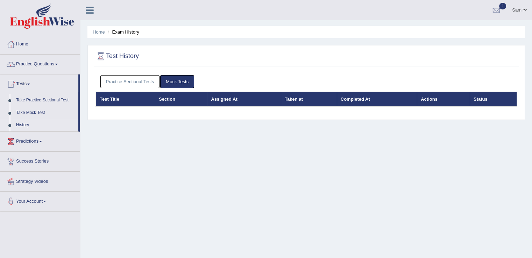
click at [139, 80] on link "Practice Sectional Tests" at bounding box center [129, 81] width 59 height 13
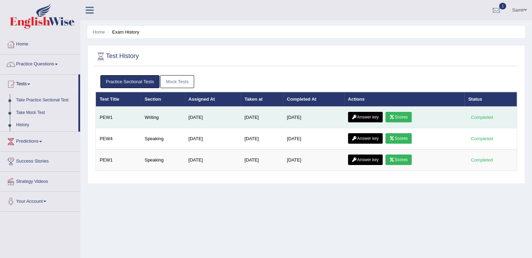
click at [369, 118] on link "Answer key" at bounding box center [365, 117] width 35 height 10
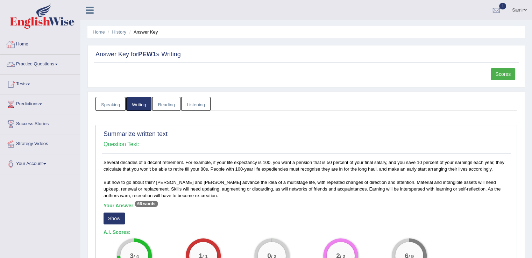
click at [22, 43] on link "Home" at bounding box center [40, 43] width 80 height 17
